Goal: Register for event/course

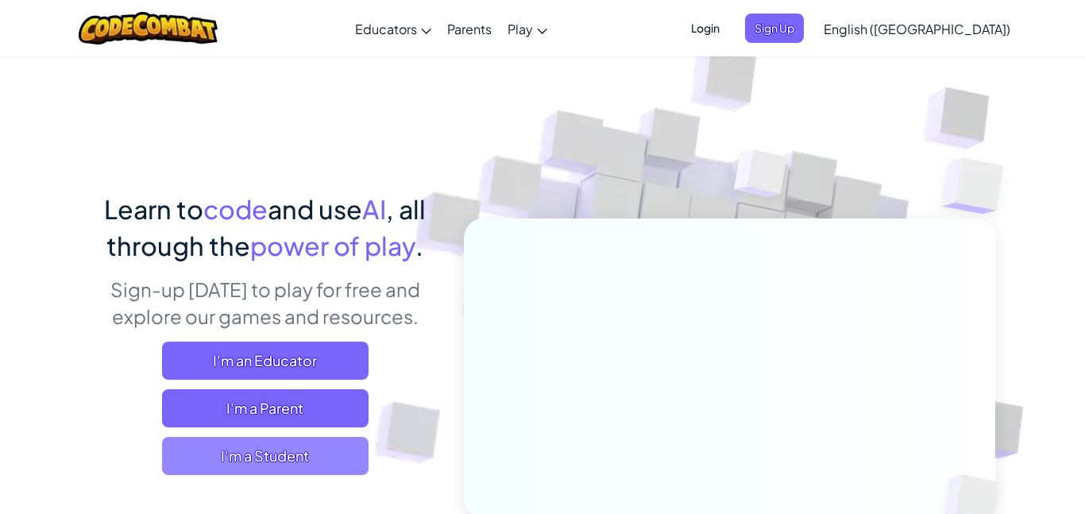
click at [189, 461] on span "I'm a Student" at bounding box center [265, 456] width 207 height 38
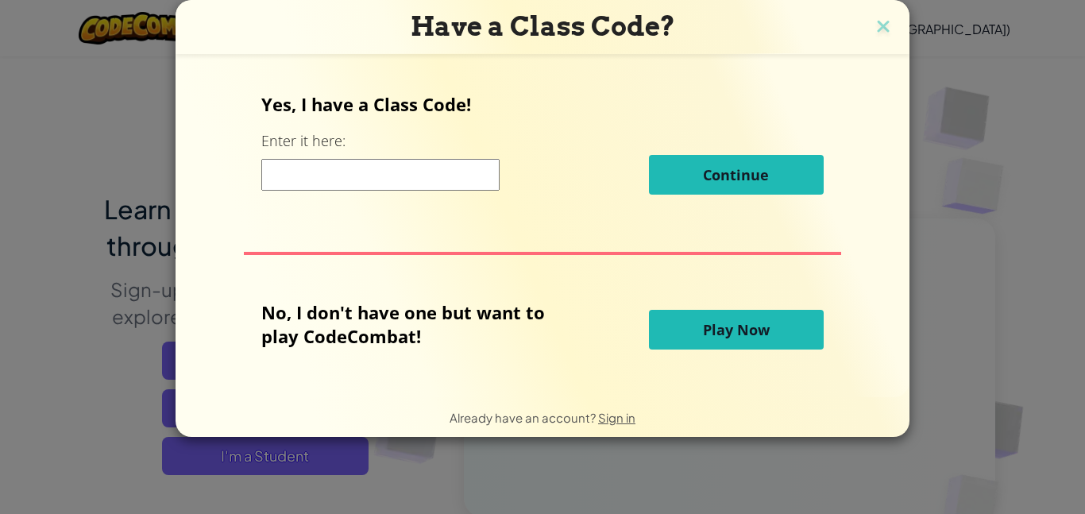
click at [417, 174] on input at bounding box center [380, 175] width 238 height 32
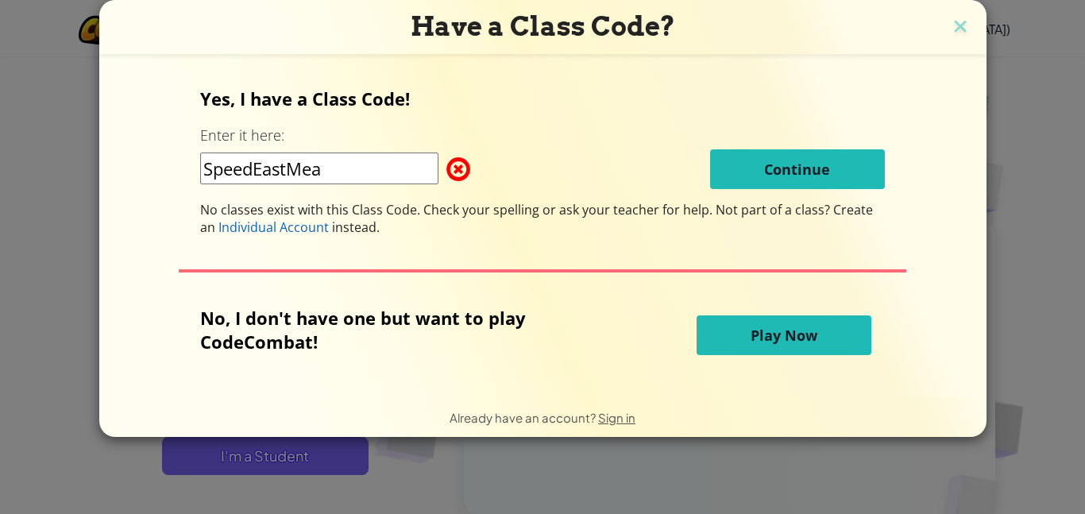
type input "SpeedEastMean"
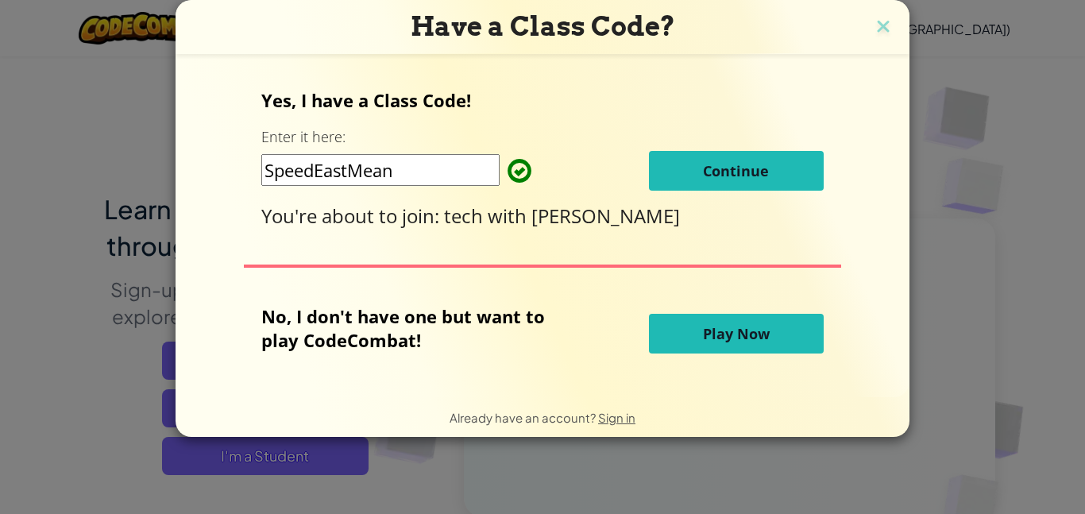
click at [748, 168] on span "Continue" at bounding box center [736, 170] width 66 height 19
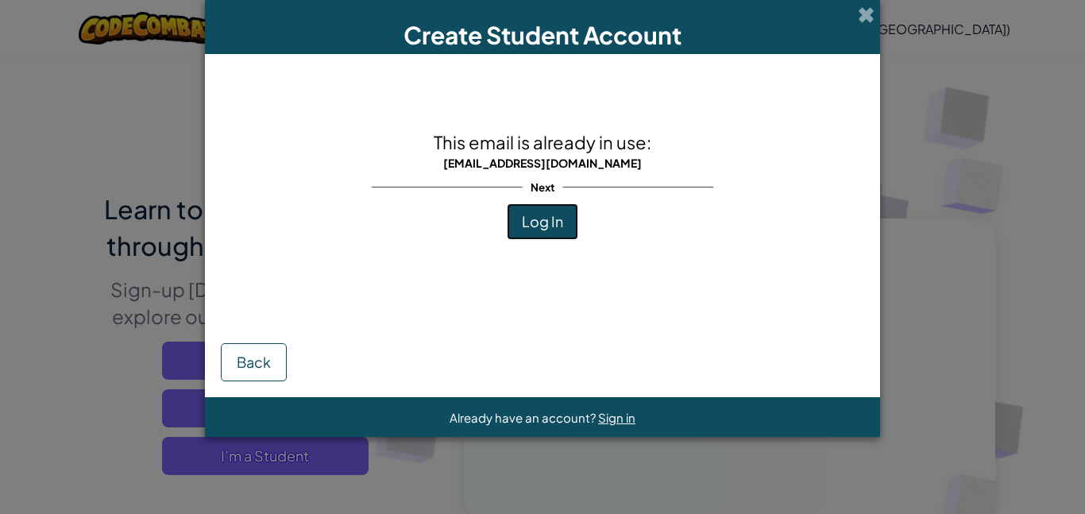
click at [555, 220] on span "Log In" at bounding box center [542, 221] width 41 height 18
